Goal: Task Accomplishment & Management: Complete application form

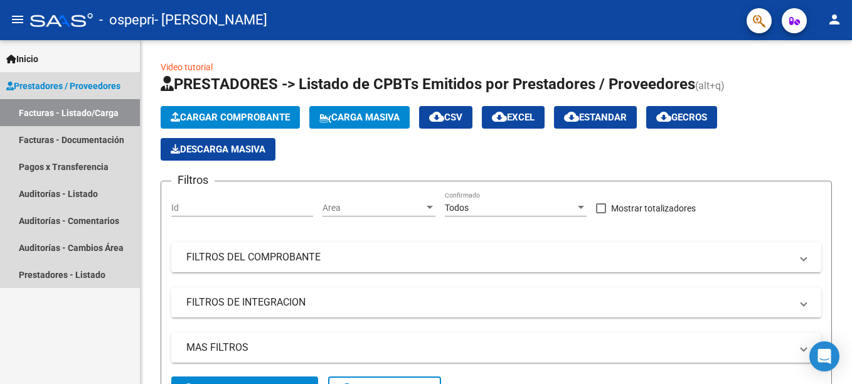
click at [48, 110] on link "Facturas - Listado/Carga" at bounding box center [70, 112] width 140 height 27
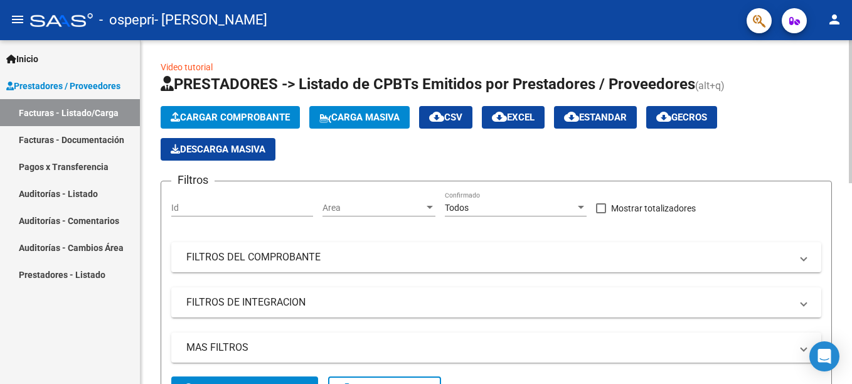
click at [201, 116] on span "Cargar Comprobante" at bounding box center [230, 117] width 119 height 11
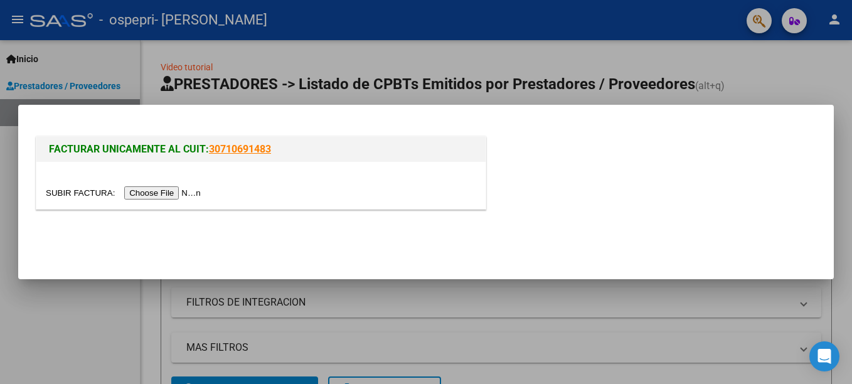
click at [148, 194] on input "file" at bounding box center [125, 192] width 159 height 13
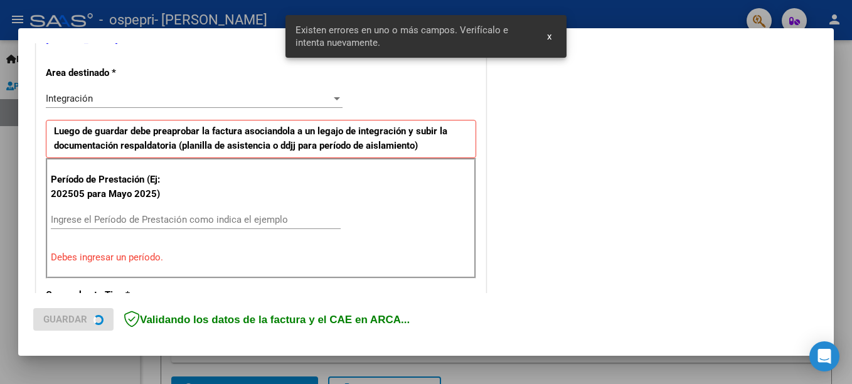
scroll to position [289, 0]
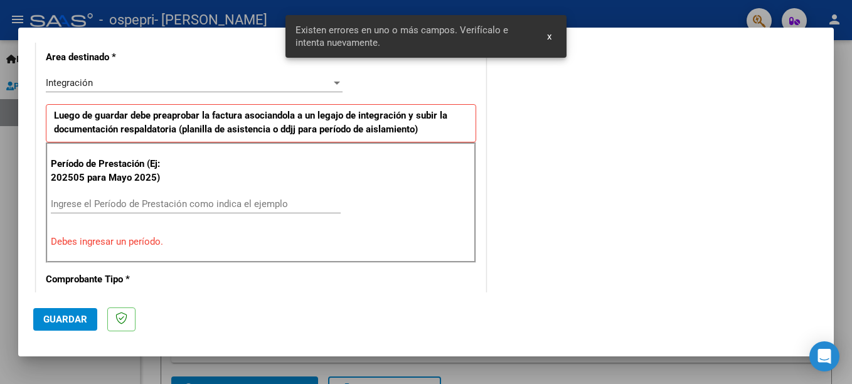
click at [94, 202] on input "Ingrese el Período de Prestación como indica el ejemplo" at bounding box center [196, 203] width 290 height 11
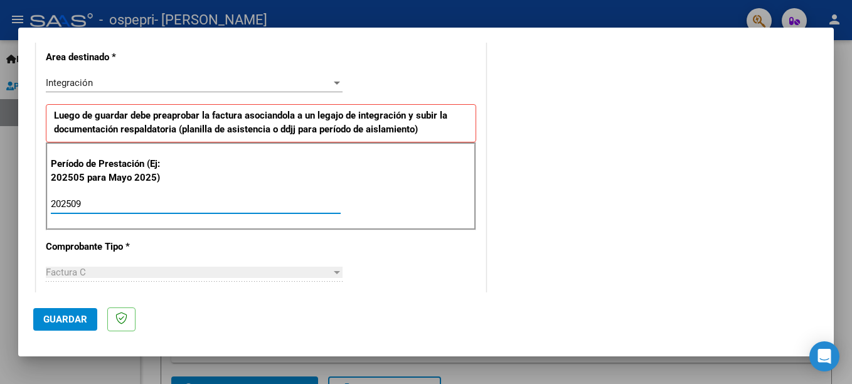
type input "202509"
click at [107, 361] on div "COMPROBANTE VER COMPROBANTE El comprobante fue leído exitosamente. DATOS DEL CO…" at bounding box center [426, 192] width 852 height 384
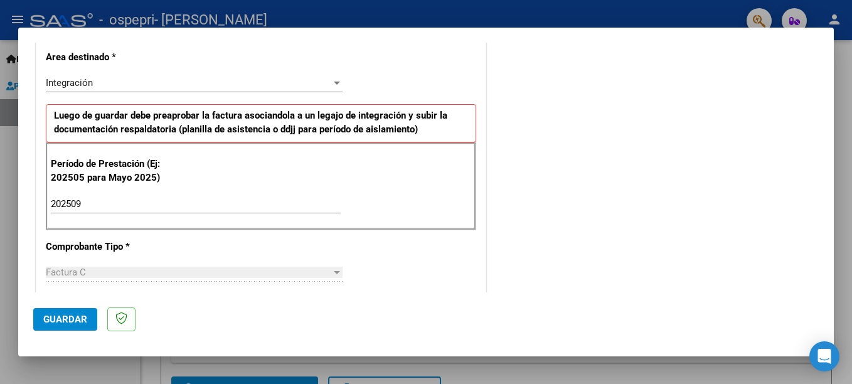
click at [77, 320] on span "Guardar" at bounding box center [65, 319] width 44 height 11
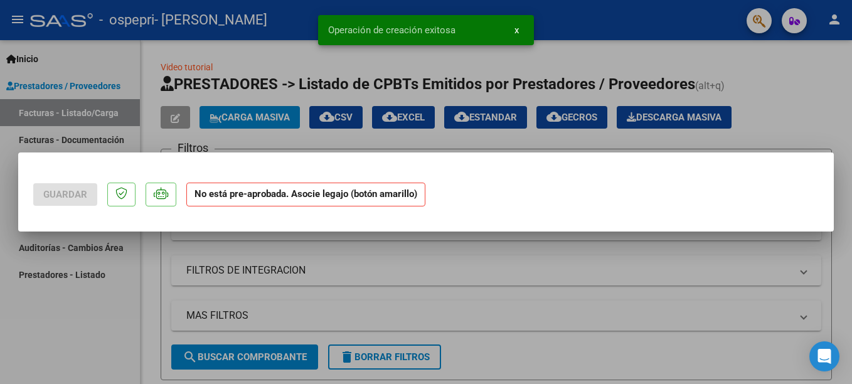
scroll to position [0, 0]
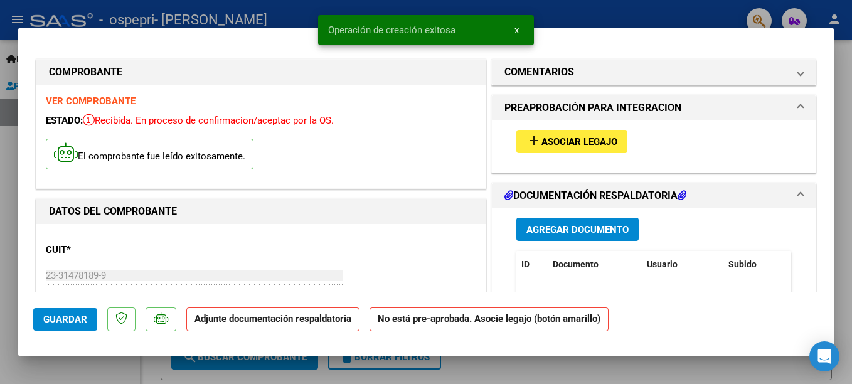
click at [527, 143] on mat-icon "add" at bounding box center [534, 140] width 15 height 15
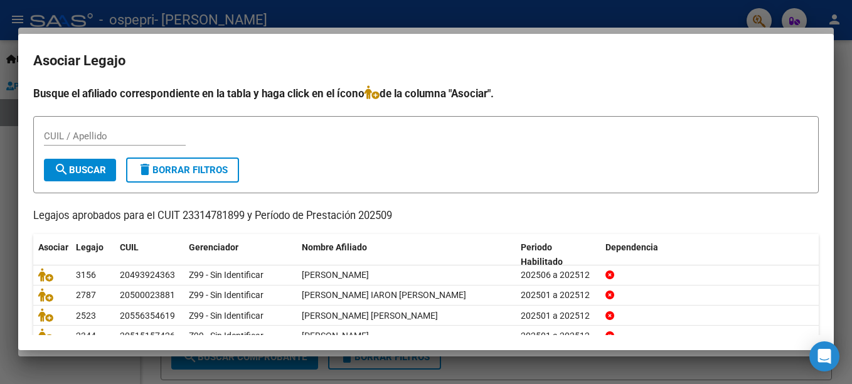
scroll to position [60, 0]
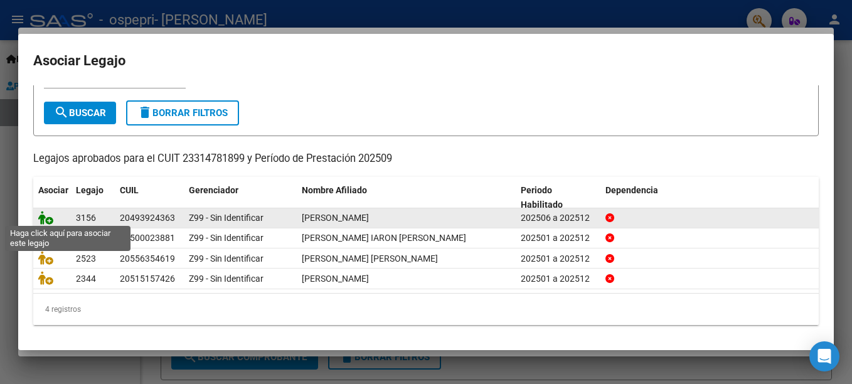
click at [51, 218] on icon at bounding box center [45, 218] width 15 height 14
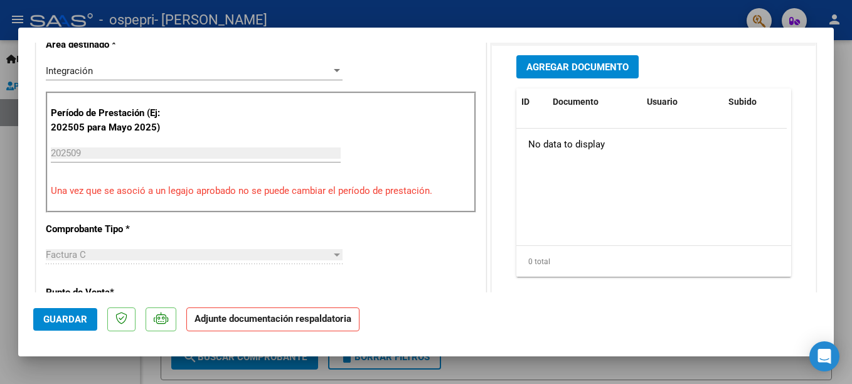
scroll to position [287, 0]
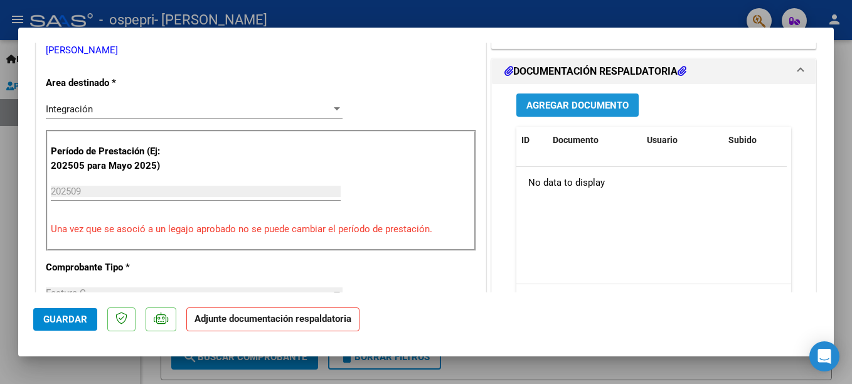
click at [581, 108] on span "Agregar Documento" at bounding box center [578, 105] width 102 height 11
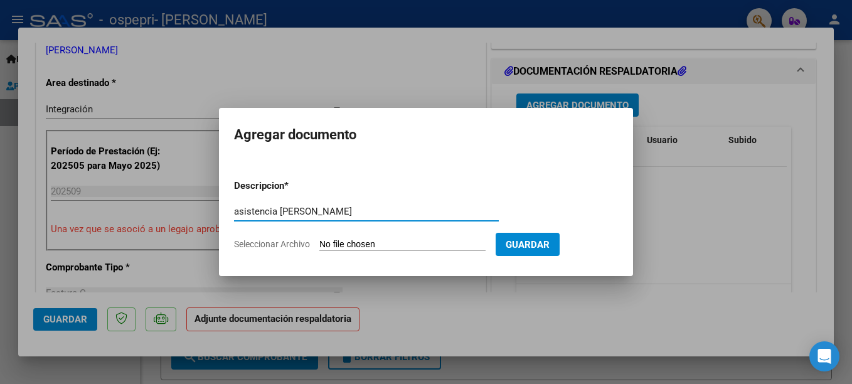
type input "asistencia [PERSON_NAME]"
click at [356, 245] on input "Seleccionar Archivo" at bounding box center [402, 245] width 166 height 12
type input "C:\fakepath\asistencia [PERSON_NAME].jpg"
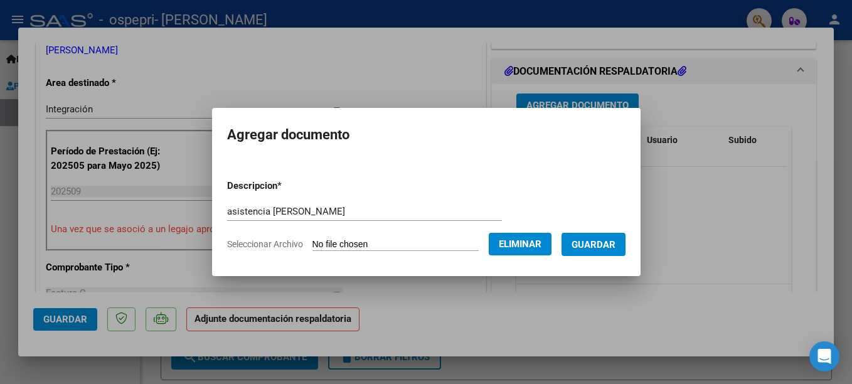
click at [588, 232] on form "Descripcion * asistencia [PERSON_NAME] Escriba aquí una descripcion Seleccionar…" at bounding box center [426, 215] width 399 height 92
click at [588, 240] on span "Guardar" at bounding box center [594, 244] width 44 height 11
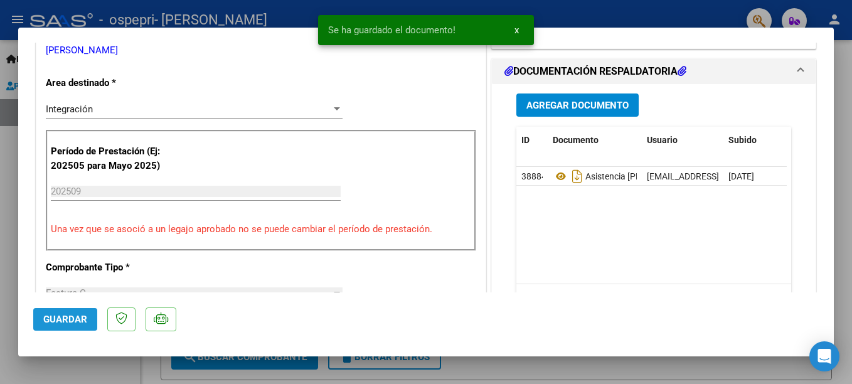
click at [71, 319] on span "Guardar" at bounding box center [65, 319] width 44 height 11
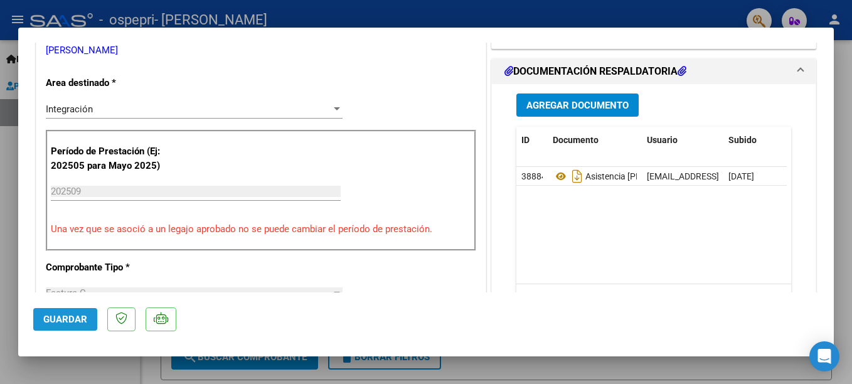
click at [48, 311] on button "Guardar" at bounding box center [65, 319] width 64 height 23
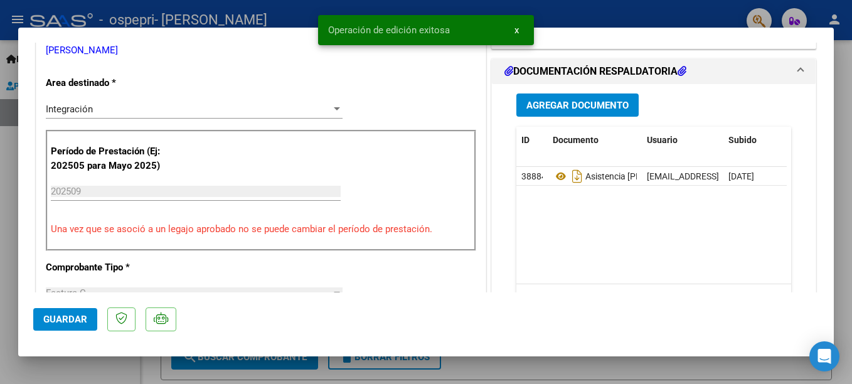
click at [8, 193] on div at bounding box center [426, 192] width 852 height 384
type input "$ 0,00"
